Goal: Information Seeking & Learning: Learn about a topic

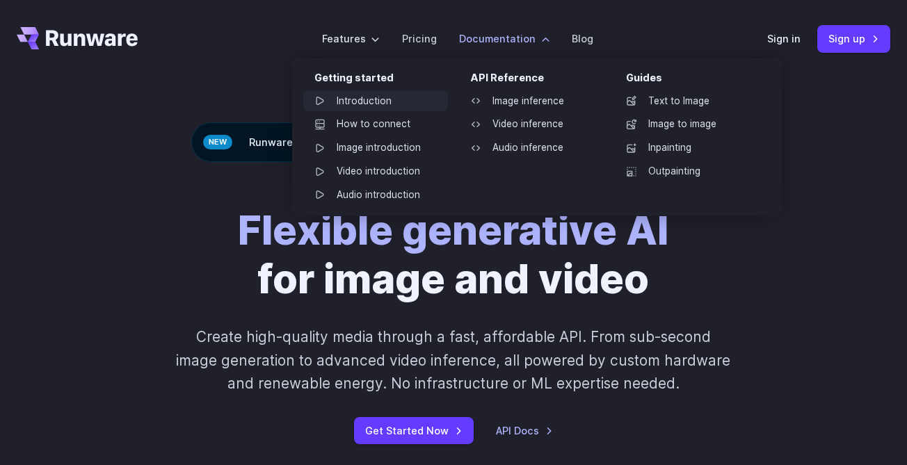
click at [362, 103] on link "Introduction" at bounding box center [375, 101] width 145 height 21
